Goal: Task Accomplishment & Management: Manage account settings

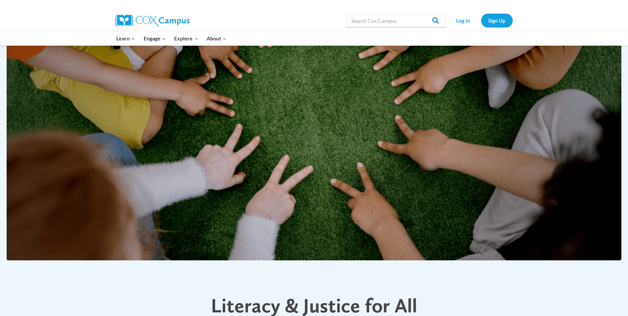
scroll to position [66, 0]
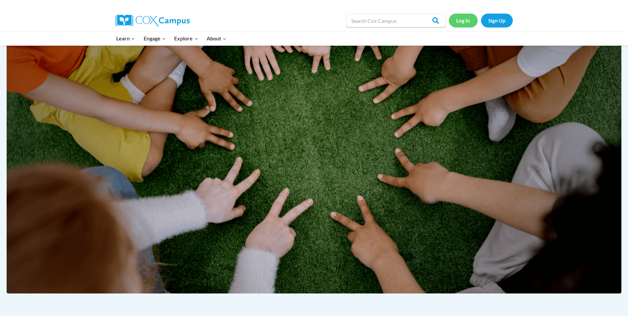
click at [468, 23] on link "Log In" at bounding box center [463, 21] width 29 height 14
click at [464, 20] on link "Log In" at bounding box center [463, 21] width 29 height 14
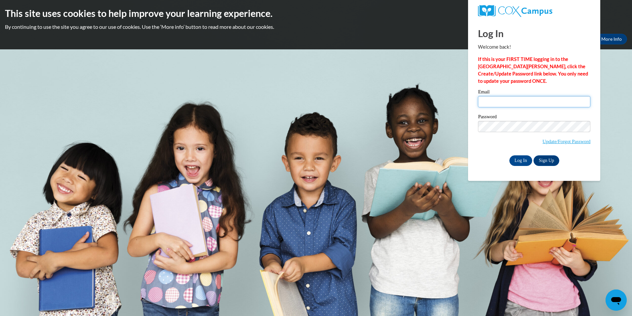
click at [498, 103] on input "Email" at bounding box center [534, 101] width 112 height 11
type input "[EMAIL_ADDRESS][DOMAIN_NAME]"
click at [510, 155] on input "Log In" at bounding box center [521, 160] width 23 height 11
